Goal: Obtain resource: Obtain resource

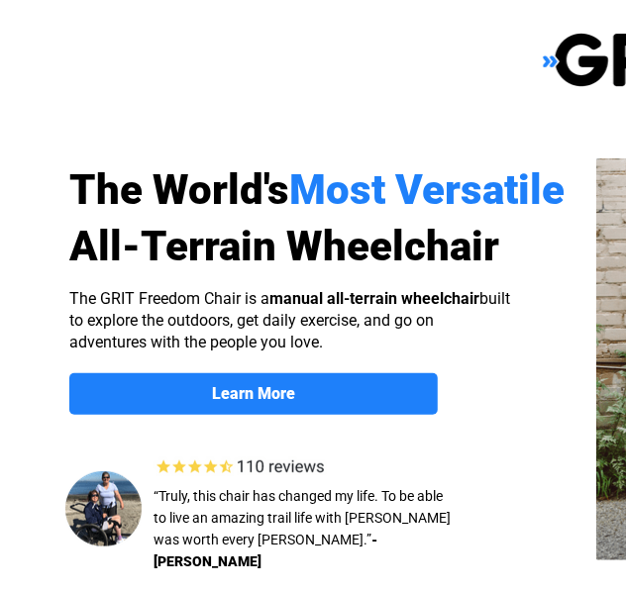
select select "US"
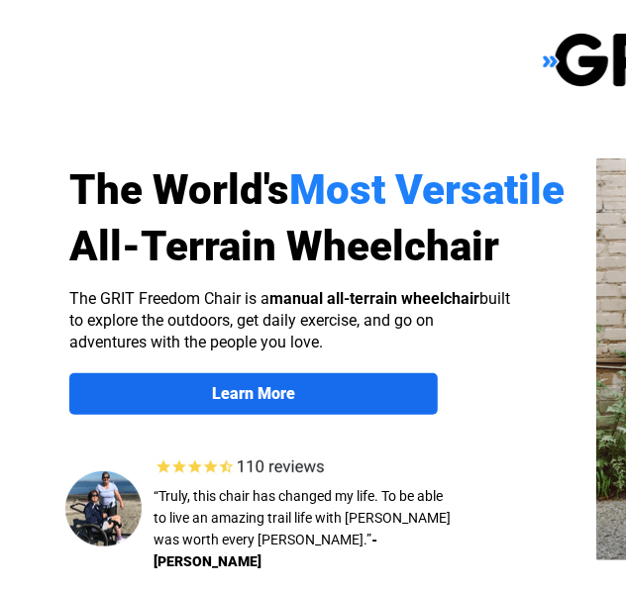
click at [263, 386] on strong "Learn More" at bounding box center [253, 393] width 83 height 19
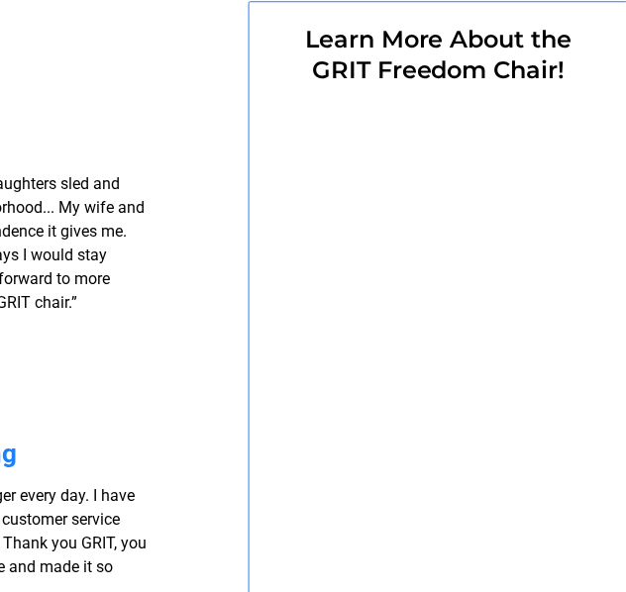
select select "US"
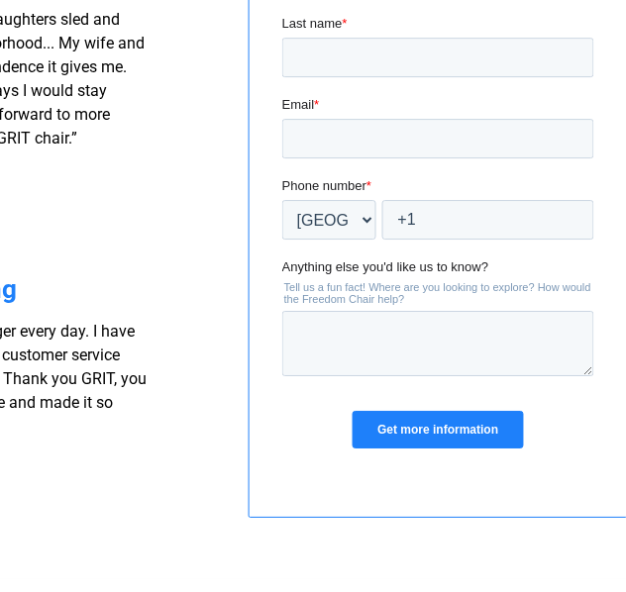
scroll to position [1734, 591]
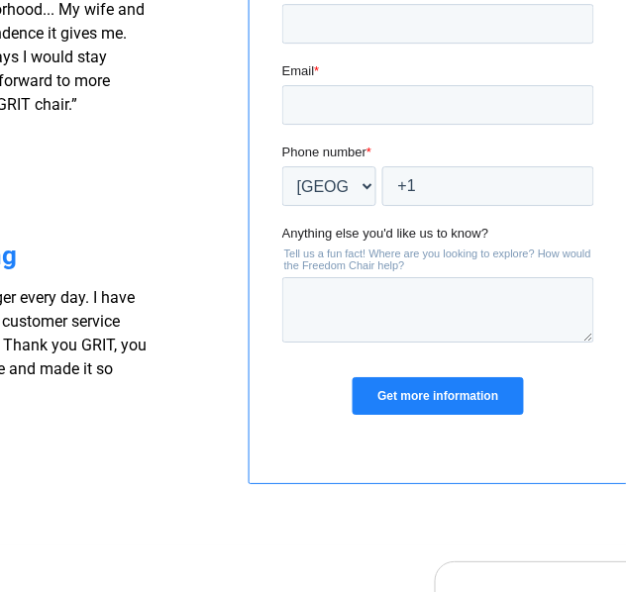
click at [428, 395] on input "Get more information" at bounding box center [437, 397] width 170 height 38
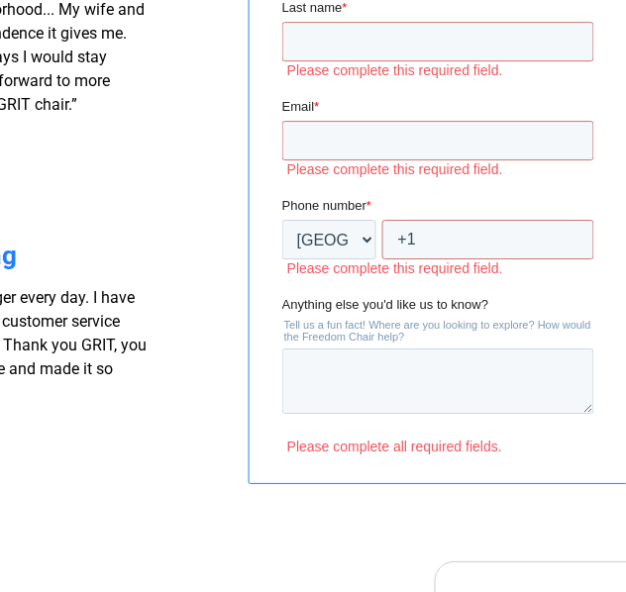
click at [251, 442] on div at bounding box center [438, 144] width 377 height 680
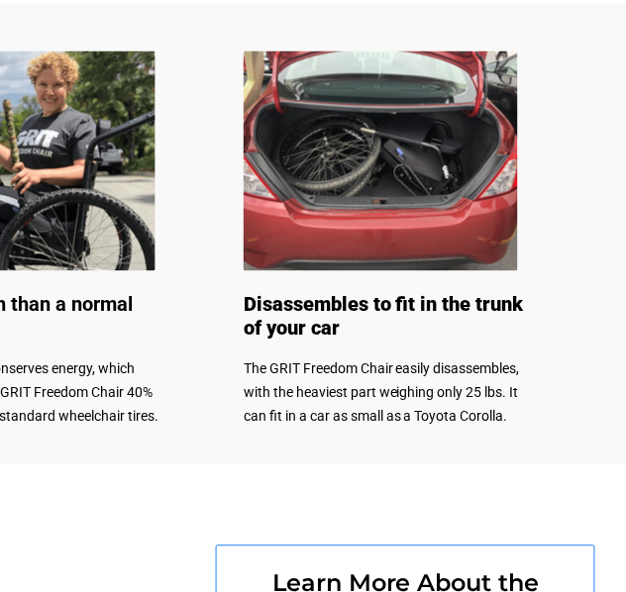
scroll to position [991, 631]
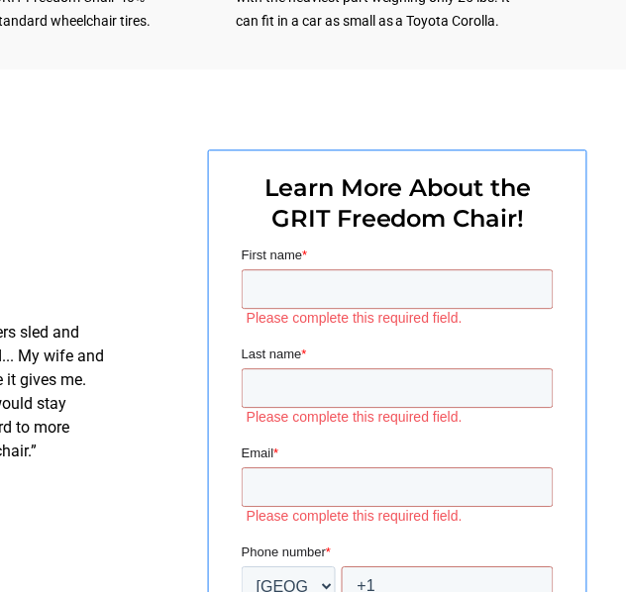
click at [353, 416] on label "Please complete this required field." at bounding box center [399, 416] width 307 height 18
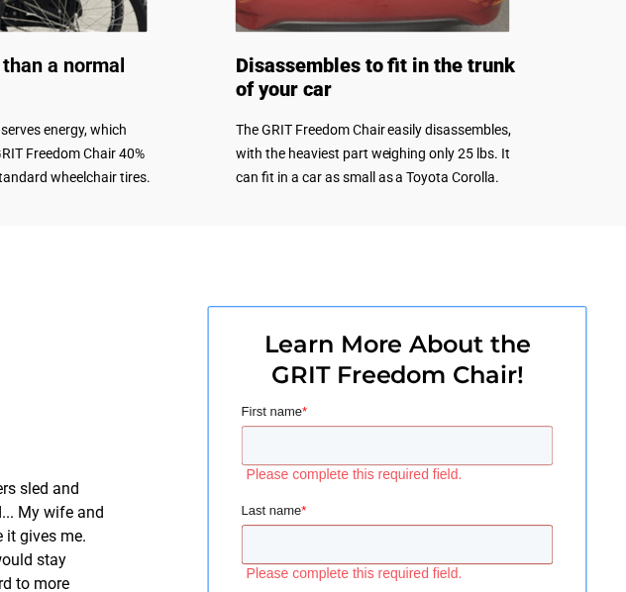
drag, startPoint x: 353, startPoint y: 573, endPoint x: 353, endPoint y: 415, distance: 157.5
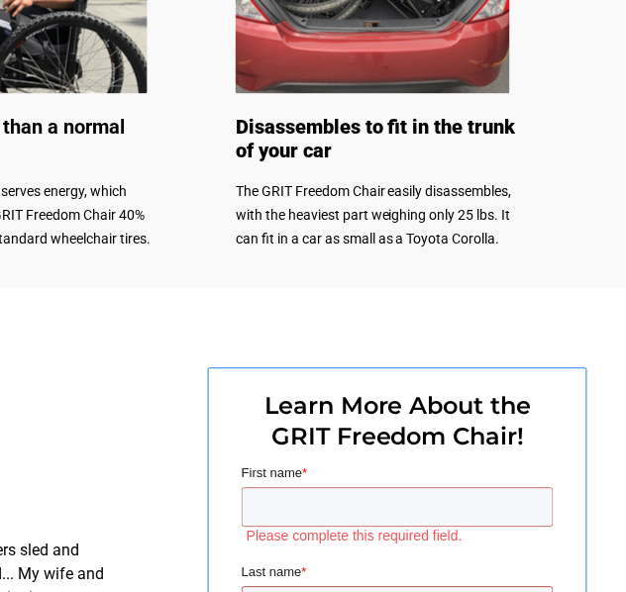
scroll to position [1090, 631]
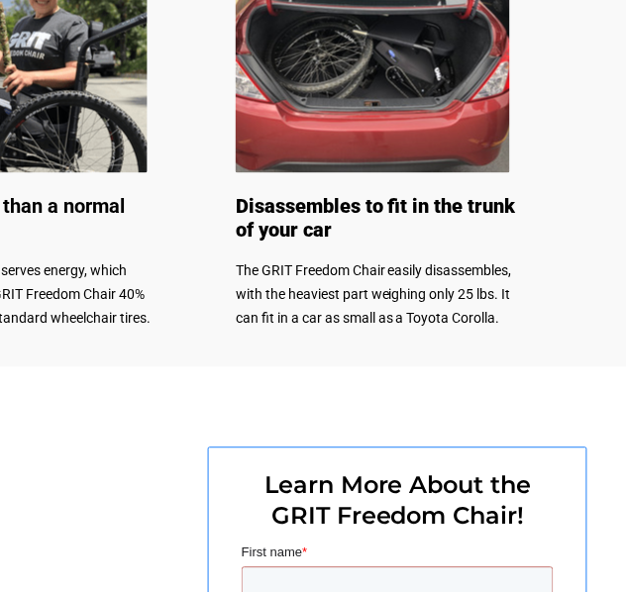
drag, startPoint x: 112, startPoint y: 14, endPoint x: 353, endPoint y: 416, distance: 468.8
